Goal: Find specific page/section: Find specific page/section

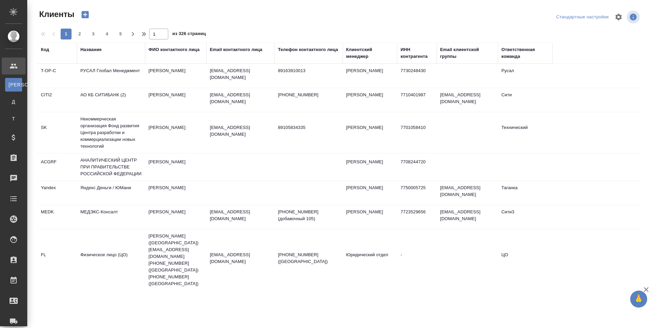
select select "RU"
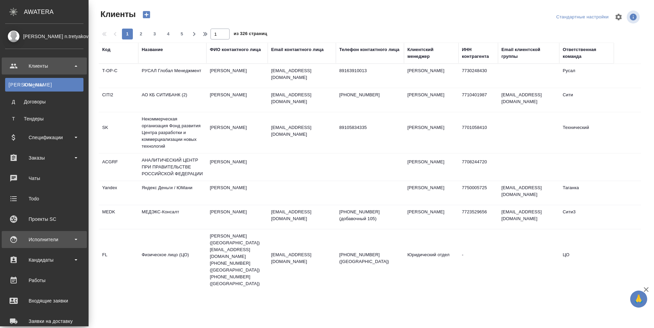
click at [16, 237] on div "Исполнители" at bounding box center [44, 240] width 78 height 10
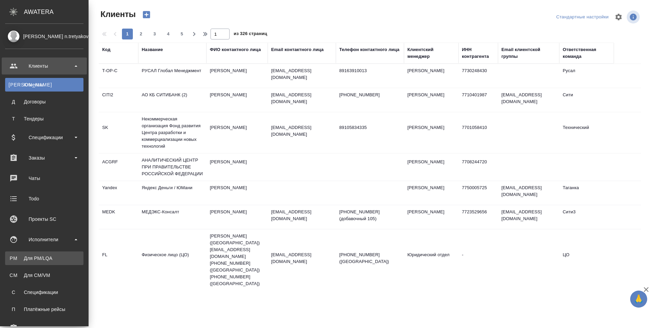
click at [20, 256] on div "Для PM/LQA" at bounding box center [45, 258] width 72 height 7
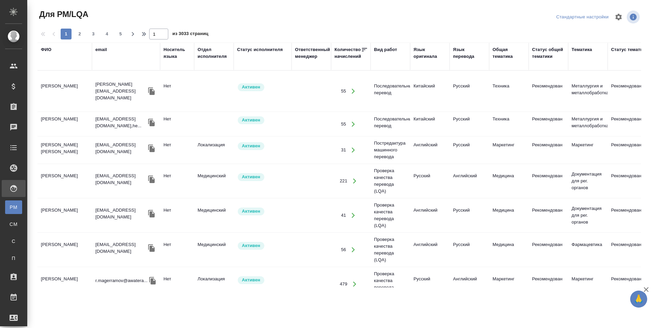
click at [44, 50] on div "ФИО" at bounding box center [46, 49] width 11 height 7
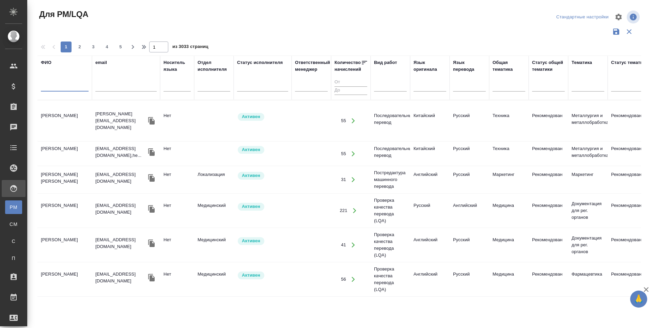
click at [44, 88] on input "text" at bounding box center [65, 87] width 48 height 9
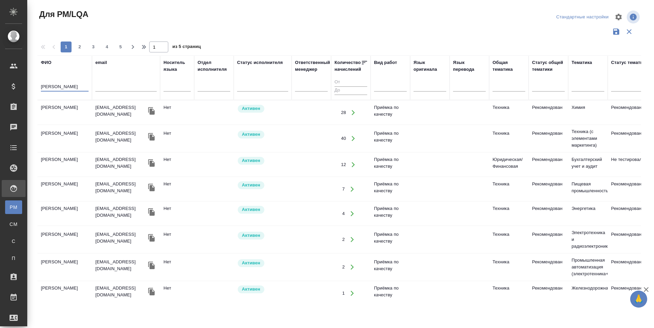
type input "[PERSON_NAME]"
click at [47, 110] on td "[PERSON_NAME]" at bounding box center [64, 113] width 55 height 24
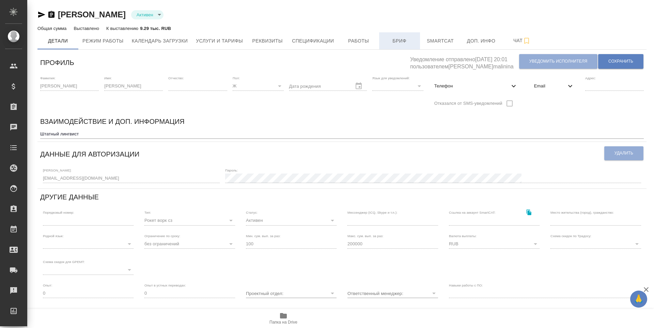
click at [399, 38] on span "Бриф" at bounding box center [399, 41] width 33 height 9
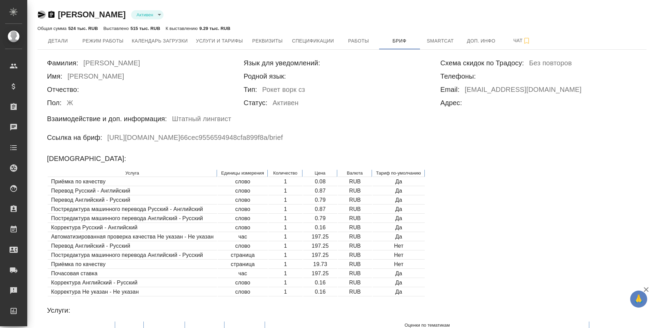
click at [42, 14] on icon "button" at bounding box center [41, 15] width 7 height 6
